Goal: Task Accomplishment & Management: Manage account settings

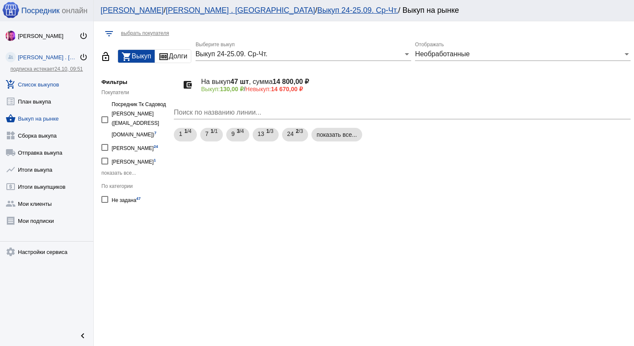
click at [46, 84] on link "add_shopping_cart Список выкупов" at bounding box center [46, 82] width 93 height 17
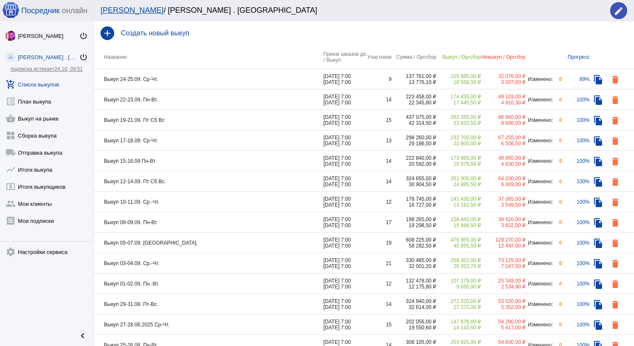
click at [185, 99] on td "Выкуп 22-23.09. Пн-Вт." at bounding box center [209, 100] width 230 height 20
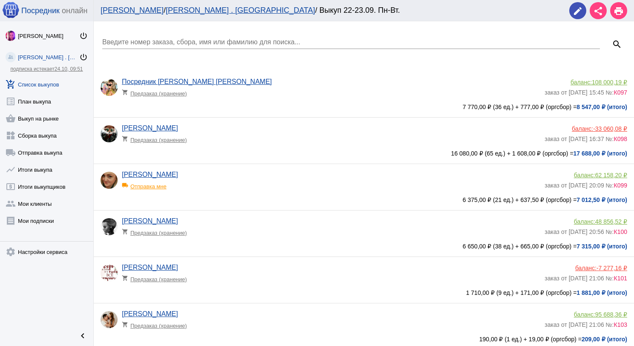
click at [174, 40] on input "Введите номер заказа, сбора, имя или фамилию для поиска..." at bounding box center [351, 42] width 498 height 8
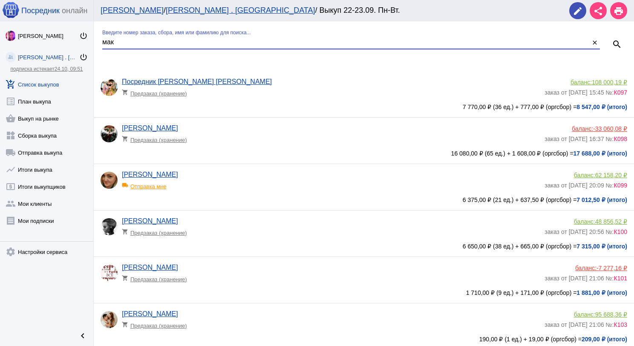
type input "мак"
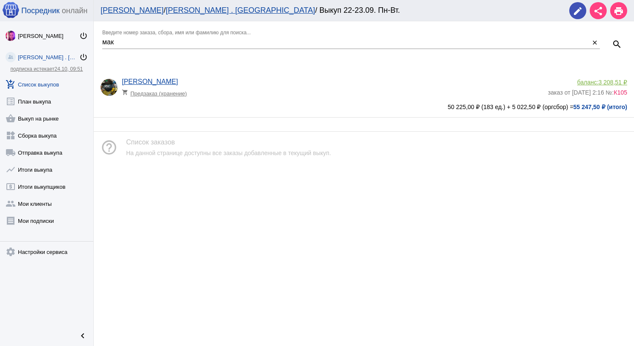
click at [619, 79] on span "3 208,51 ₽" at bounding box center [613, 82] width 29 height 7
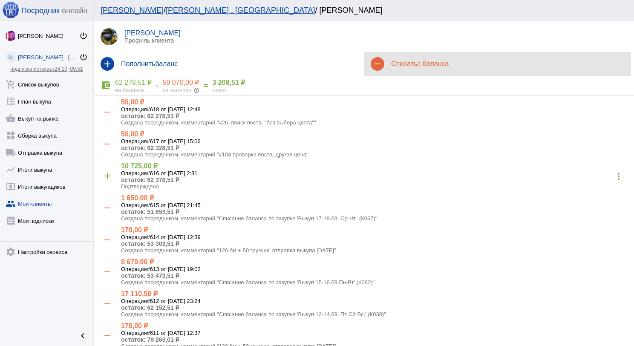
click at [414, 62] on h4 "Списать с баланса" at bounding box center [509, 64] width 236 height 8
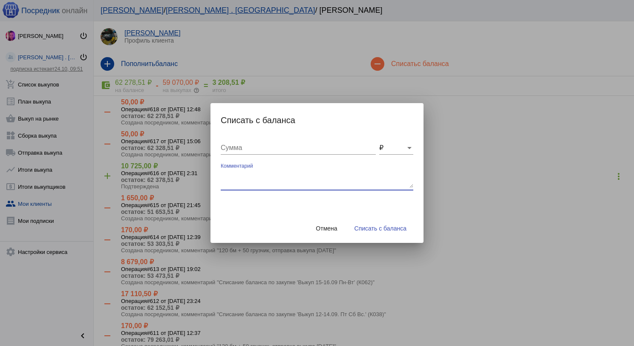
click at [267, 174] on textarea "Комментарий" at bounding box center [317, 179] width 193 height 17
type textarea "360 (3бм) + 150 грузчик, отправка выкупа [DATE]"
click at [272, 150] on input "Сумма" at bounding box center [298, 148] width 155 height 8
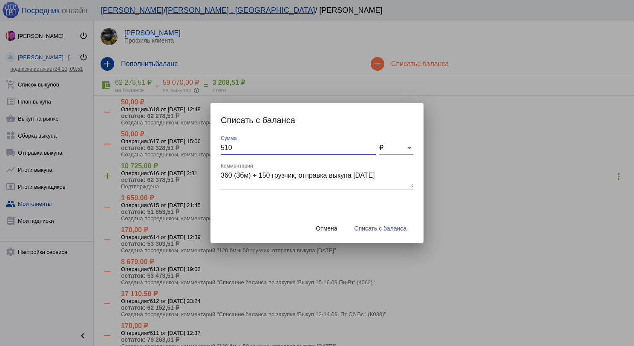
type input "510"
click at [359, 229] on span "Списать с баланса" at bounding box center [381, 228] width 52 height 7
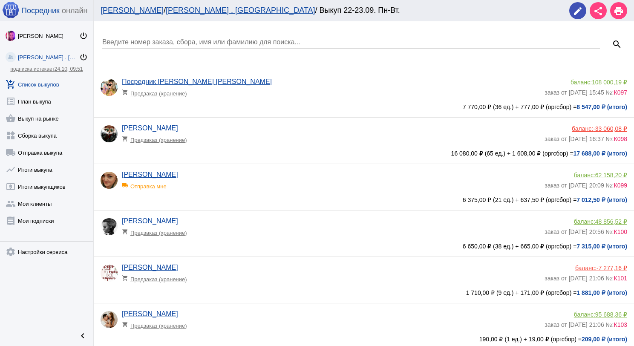
click at [113, 41] on input "Введите номер заказа, сбора, имя или фамилию для поиска..." at bounding box center [351, 42] width 498 height 8
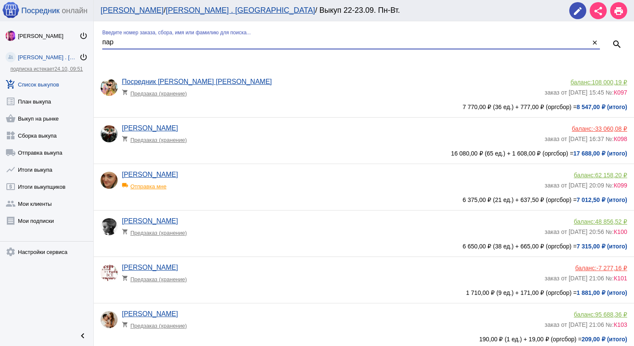
type input "пар"
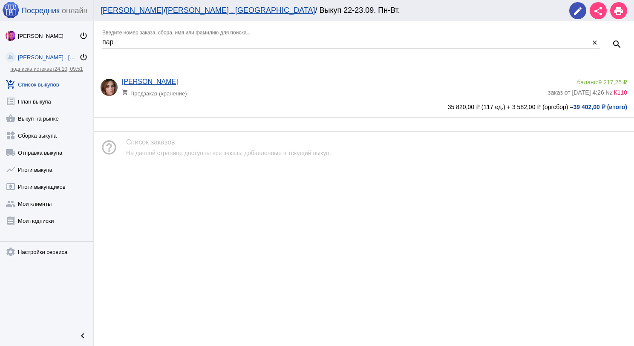
click at [614, 81] on span "9 217,25 ₽" at bounding box center [613, 82] width 29 height 7
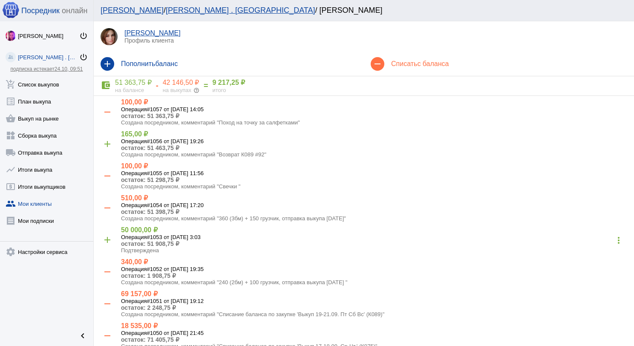
click at [411, 60] on h4 "Списать с баланса" at bounding box center [509, 64] width 236 height 8
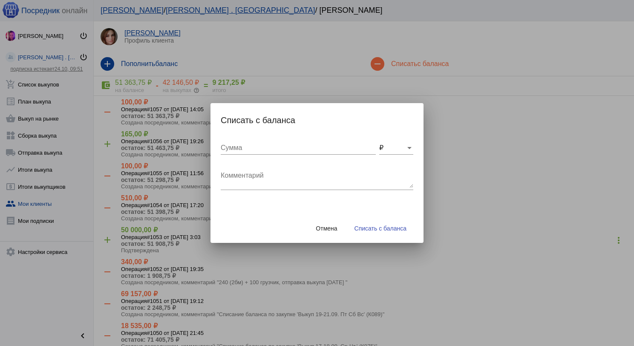
click at [276, 171] on textarea "Комментарий" at bounding box center [317, 179] width 193 height 17
type textarea "240 (2бм) + 100 грузчик, отправка выкупа [DATE]"
click at [287, 154] on div "Сумма" at bounding box center [298, 145] width 155 height 19
type input "340"
click at [378, 231] on span "Списать с баланса" at bounding box center [381, 228] width 52 height 7
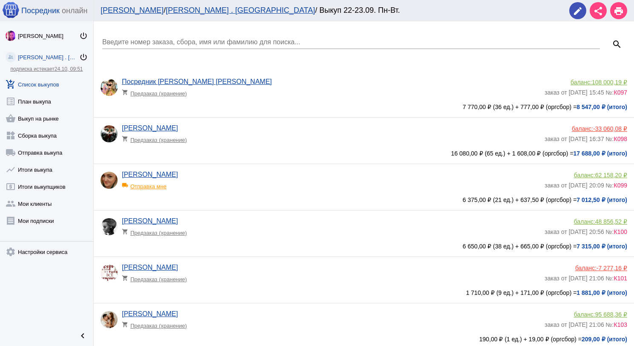
click at [182, 39] on input "Введите номер заказа, сбора, имя или фамилию для поиска..." at bounding box center [351, 42] width 498 height 8
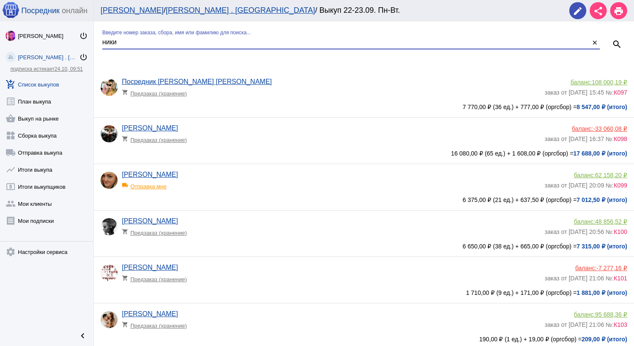
type input "ники"
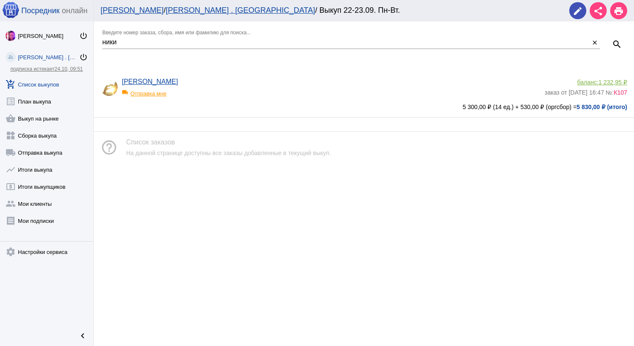
click at [609, 83] on span "1 232,95 ₽" at bounding box center [613, 82] width 29 height 7
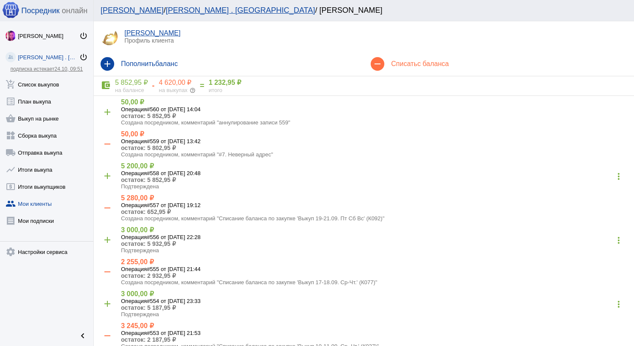
click at [394, 63] on h4 "Списать с баланса" at bounding box center [509, 64] width 236 height 8
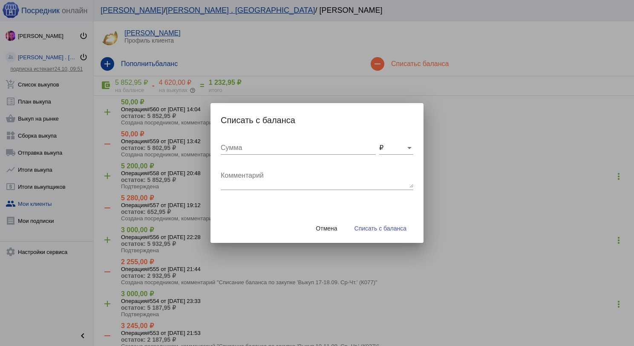
click at [309, 169] on div "Комментарий" at bounding box center [317, 176] width 193 height 27
type textarea "200 до ТК + 100 мм + 50 грузчик, отправка выкупа [DATE]"
click at [278, 152] on div "Сумма" at bounding box center [298, 145] width 155 height 19
type input "350"
click at [362, 228] on span "Списать с баланса" at bounding box center [381, 228] width 52 height 7
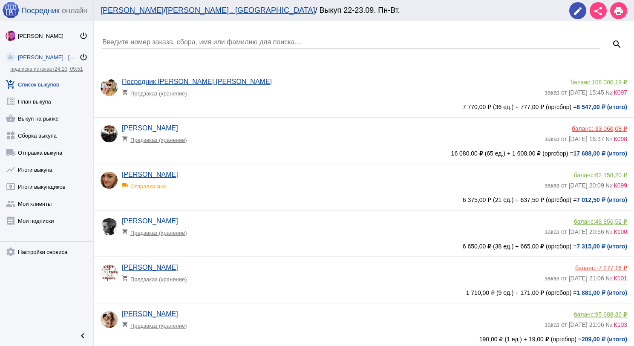
click at [138, 41] on input "Введите номер заказа, сбора, имя или фамилию для поиска..." at bounding box center [351, 42] width 498 height 8
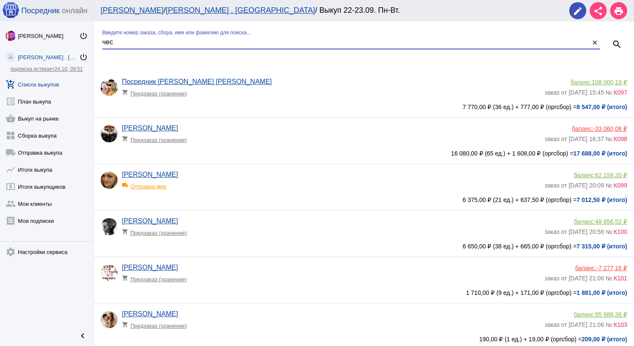
type input "чес"
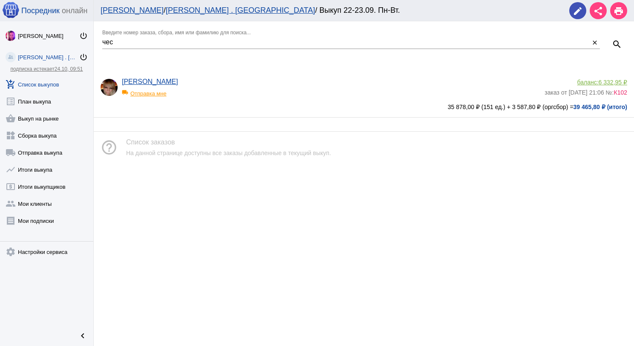
click at [615, 83] on span "6 332,95 ₽" at bounding box center [613, 82] width 29 height 7
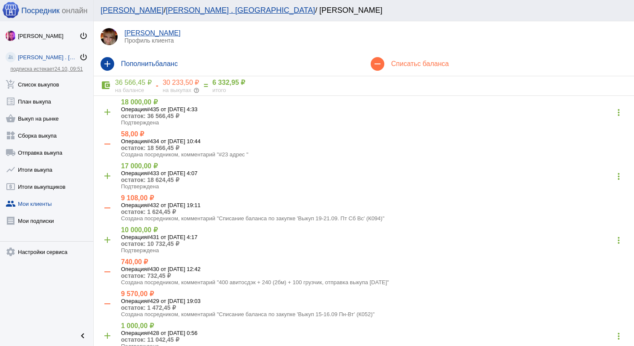
click at [435, 57] on div "remove Списать с баланса" at bounding box center [499, 64] width 270 height 24
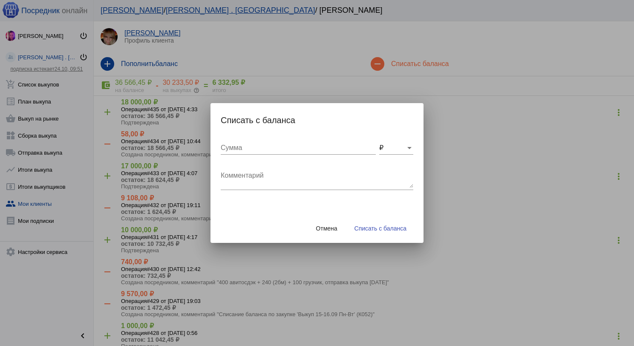
click at [268, 172] on textarea "Комментарий" at bounding box center [317, 179] width 193 height 17
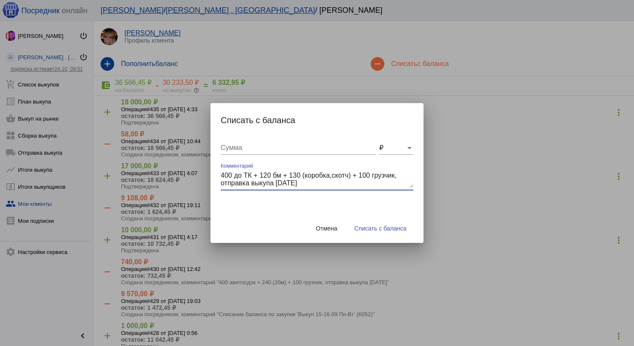
click at [371, 176] on textarea "400 до ТК + 120 бм + 130 (коробка,скотч) + 100 грузчик, отправка выкупа [DATE]" at bounding box center [317, 179] width 193 height 17
type textarea "400 до ТК + 120 бм + 130 (коробка,скотч) + 50 грузчик, отправка выкупа [DATE]"
click at [276, 143] on div "Сумма" at bounding box center [298, 145] width 155 height 19
type input "570"
click at [301, 174] on textarea "400 до ТК + 120 бм + 130 (коробка,скотч) + 50 грузчик, отправка выкупа [DATE]" at bounding box center [317, 179] width 193 height 17
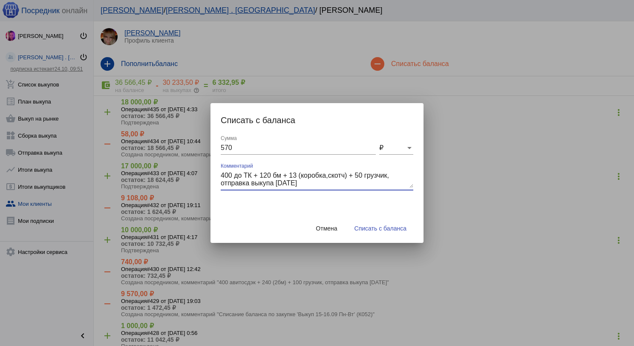
type textarea "400 до ТК + 120 бм + 130 (коробка,скотч) + 50 грузчик, отправка выкупа [DATE]"
drag, startPoint x: 234, startPoint y: 148, endPoint x: 221, endPoint y: 146, distance: 12.9
click at [221, 146] on input "570" at bounding box center [298, 148] width 155 height 8
type input "700"
click at [403, 223] on button "Списать с баланса" at bounding box center [381, 228] width 66 height 15
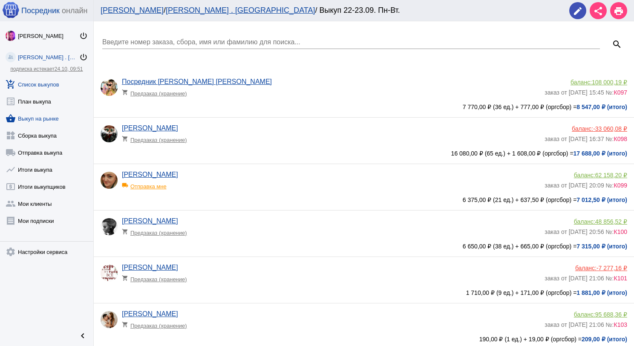
drag, startPoint x: 52, startPoint y: 116, endPoint x: 70, endPoint y: 121, distance: 18.5
click at [52, 117] on link "shopping_basket Выкуп на рынке" at bounding box center [46, 116] width 93 height 17
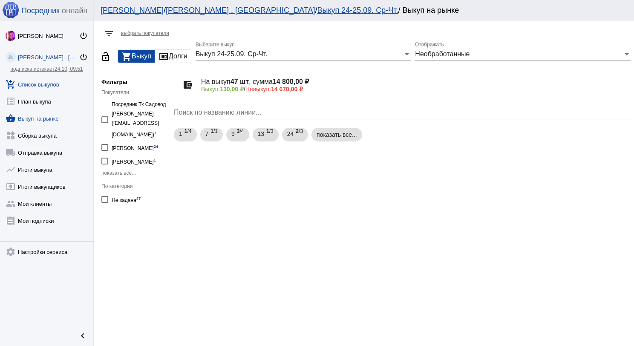
click at [40, 84] on link "add_shopping_cart Список выкупов" at bounding box center [46, 82] width 93 height 17
